Goal: Find specific page/section: Find specific page/section

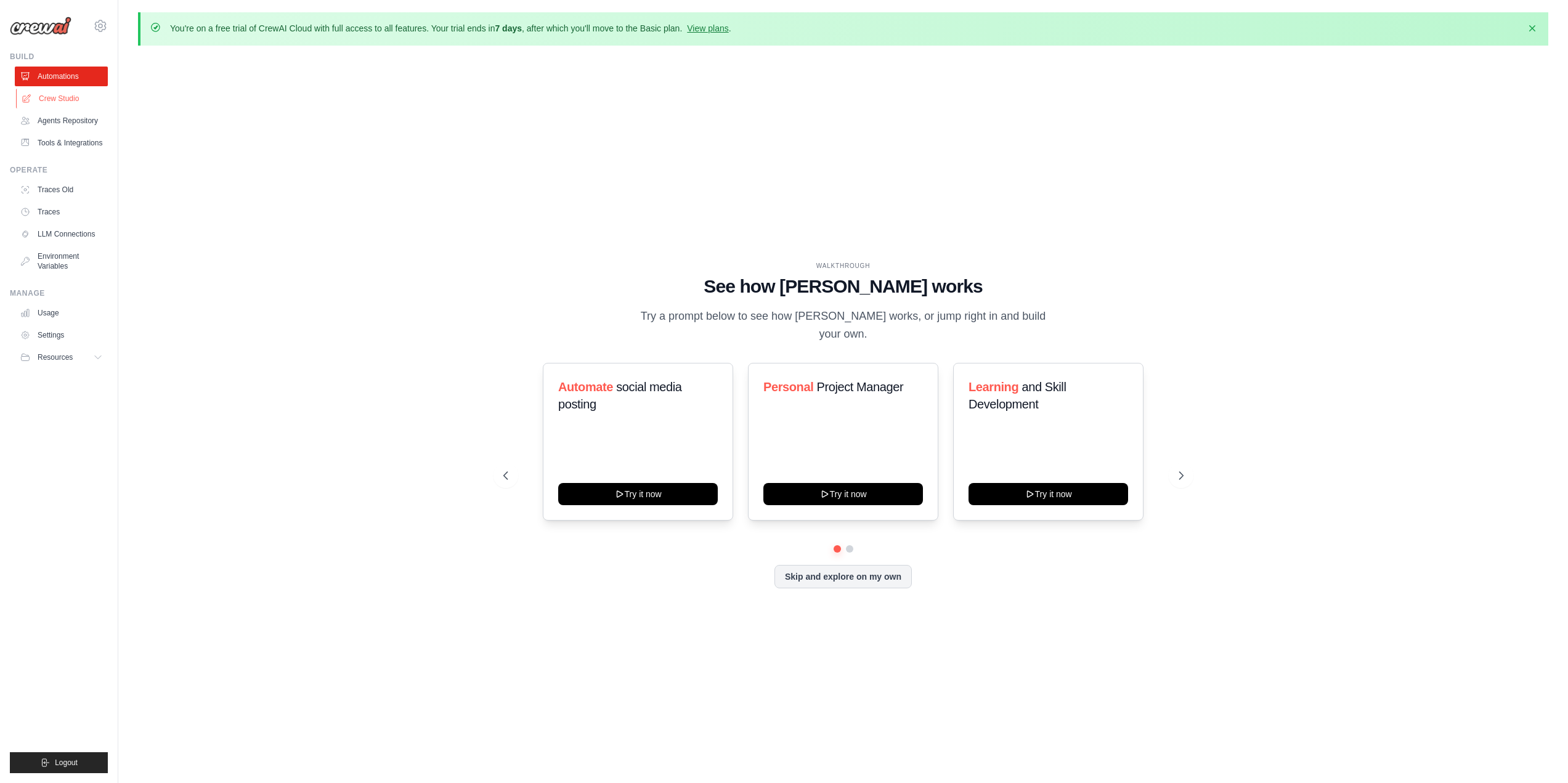
click at [54, 97] on link "Crew Studio" at bounding box center [62, 98] width 93 height 20
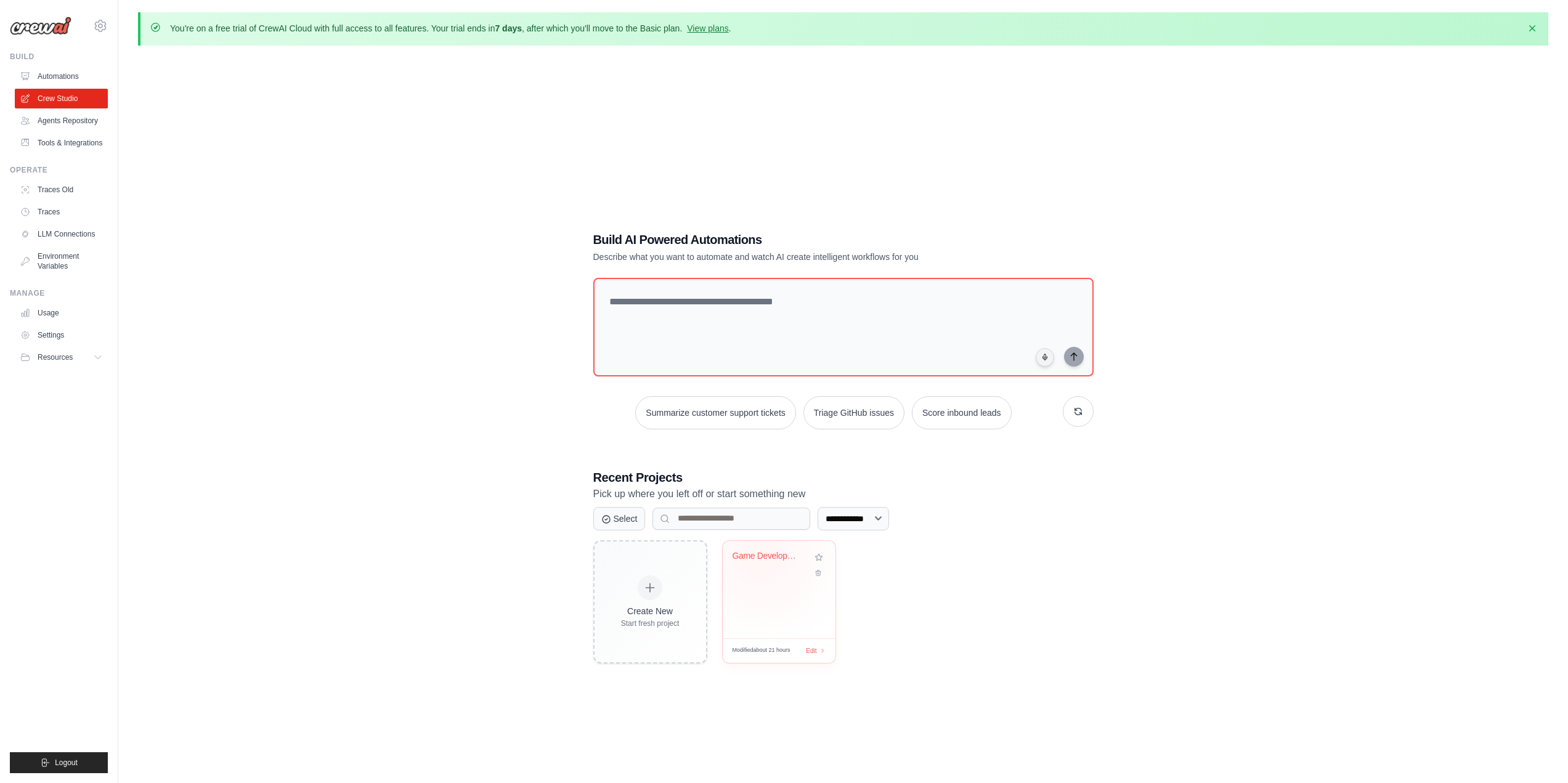
click at [762, 558] on div "Game Development Pipeline" at bounding box center [770, 556] width 75 height 11
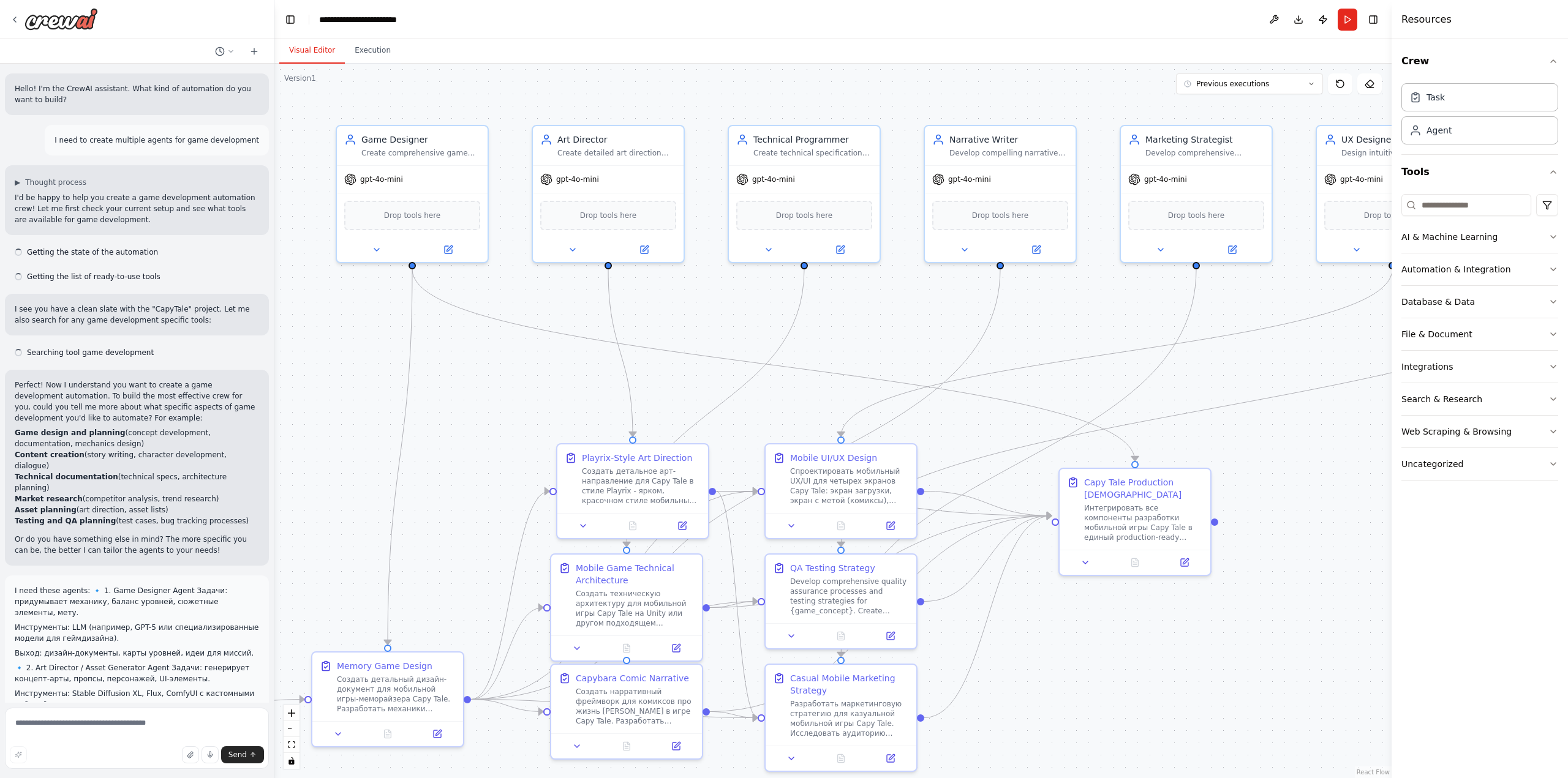
scroll to position [3164, 0]
